Goal: Check status: Check status

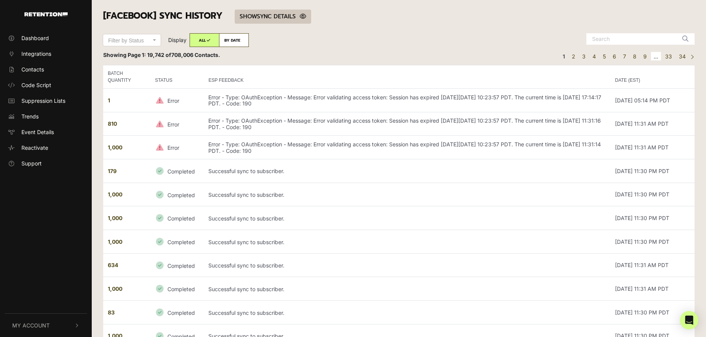
click at [288, 16] on link "SHOW HIDE SYNC DETAILS" at bounding box center [273, 17] width 76 height 14
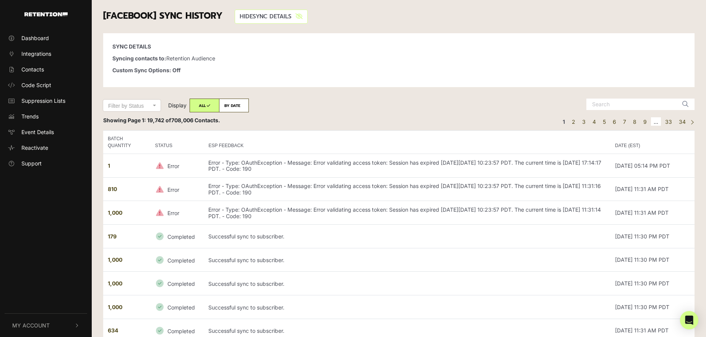
click at [288, 17] on link "SHOW HIDE SYNC DETAILS" at bounding box center [271, 17] width 73 height 14
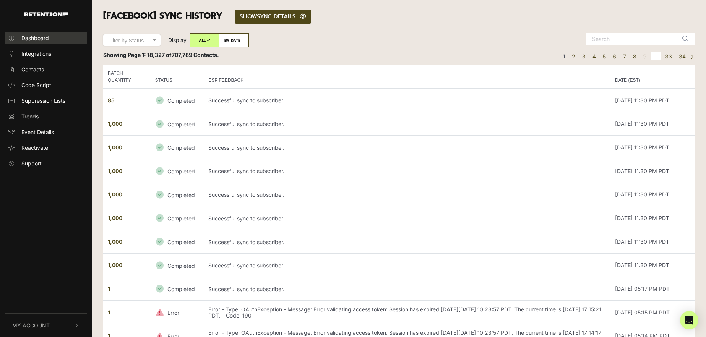
click at [50, 39] on link "Dashboard" at bounding box center [46, 38] width 83 height 13
